Goal: Find specific page/section: Find specific page/section

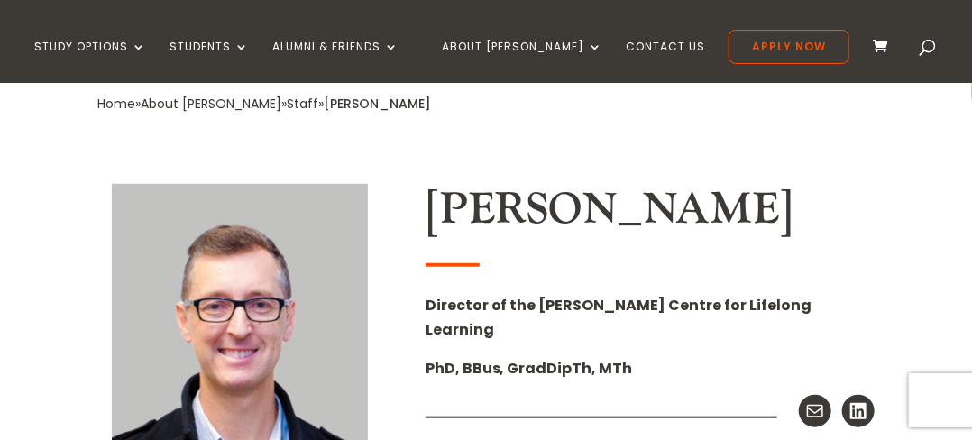
scroll to position [451, 0]
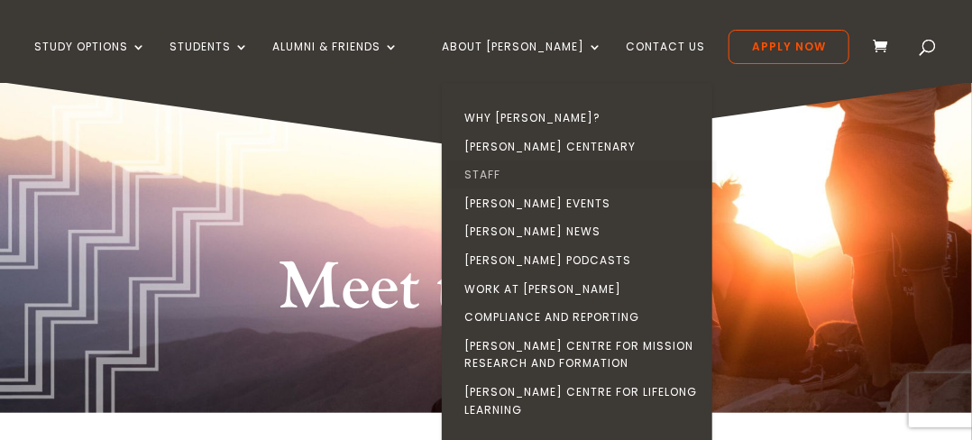
click at [519, 169] on link "Staff" at bounding box center [582, 175] width 271 height 29
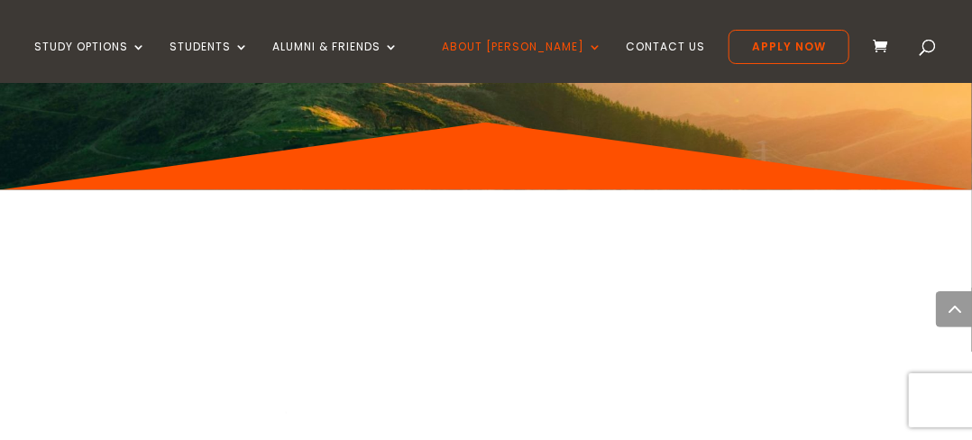
scroll to position [10529, 0]
